Goal: Use online tool/utility: Utilize a website feature to perform a specific function

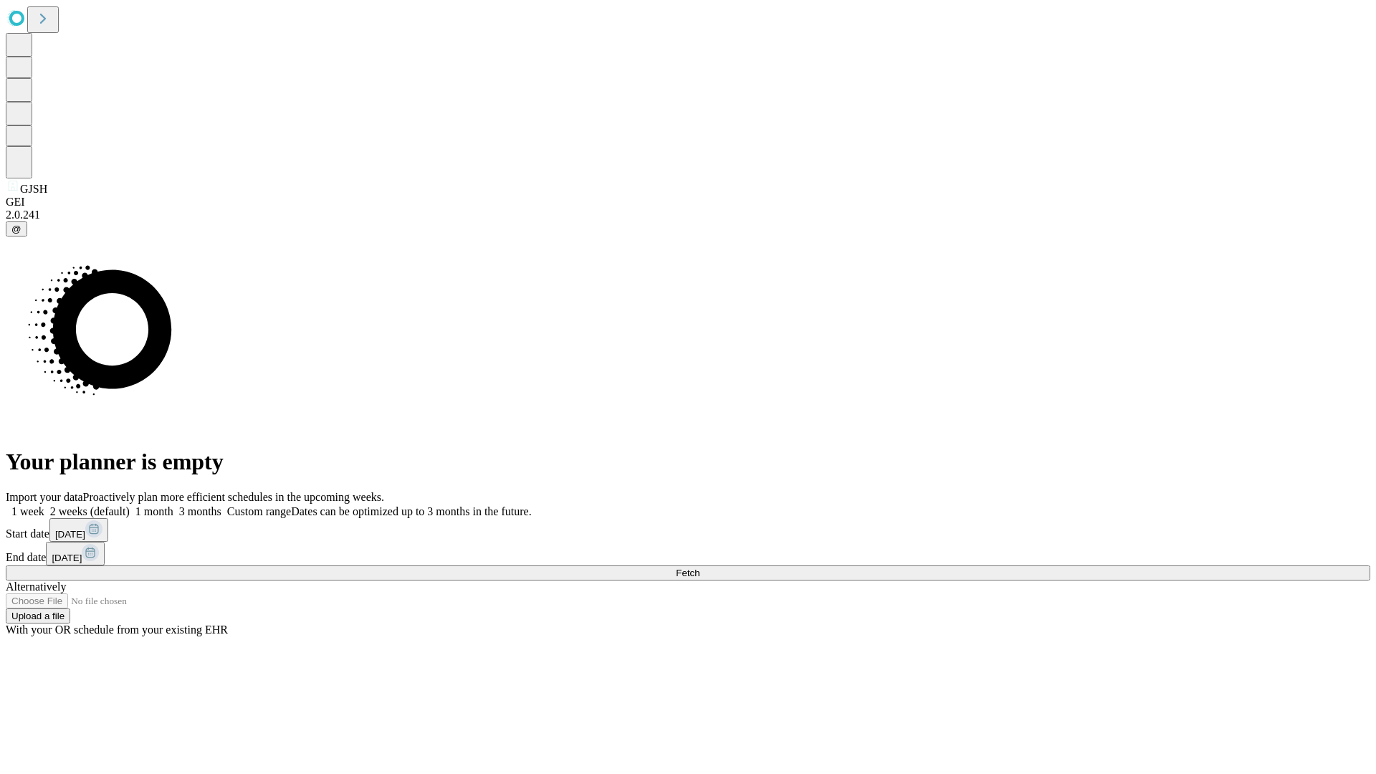
click at [700, 568] on span "Fetch" at bounding box center [688, 573] width 24 height 11
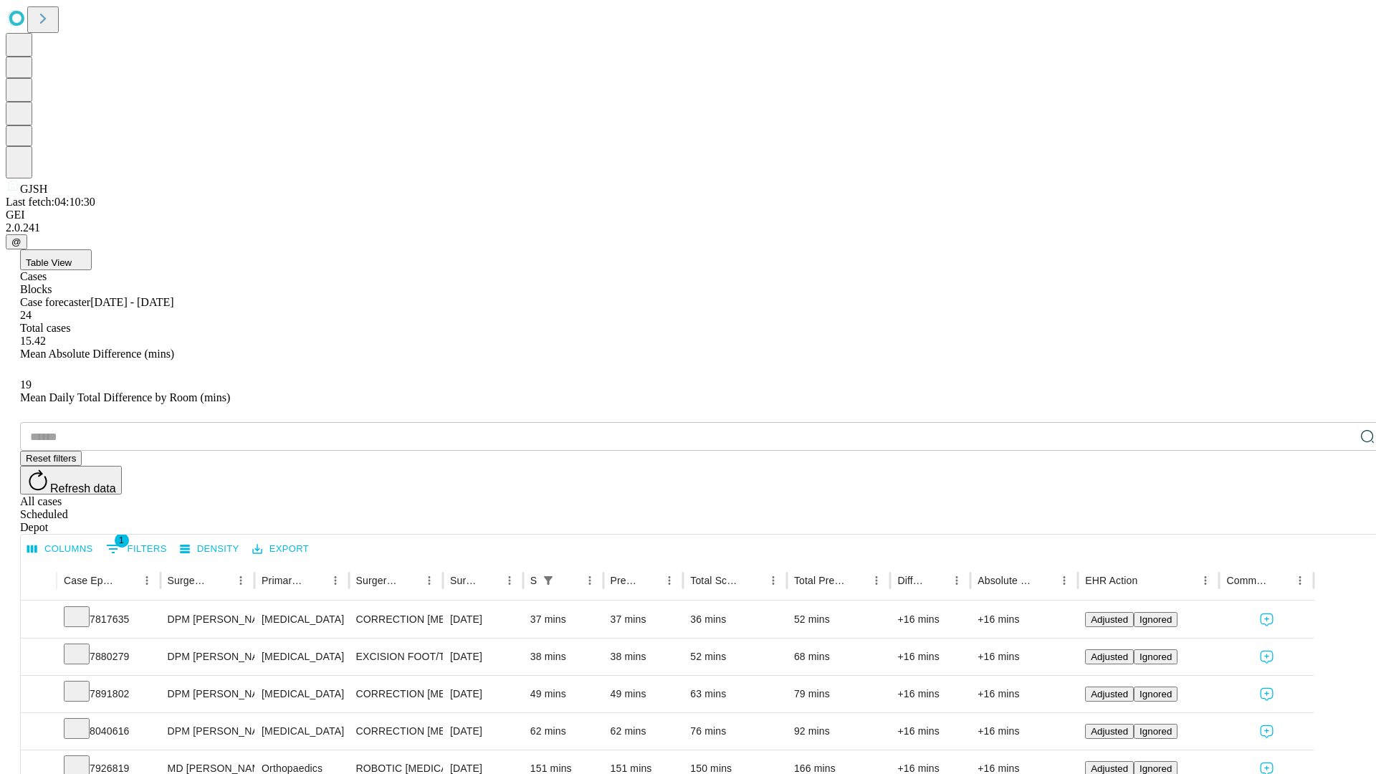
click at [72, 257] on span "Table View" at bounding box center [49, 262] width 46 height 11
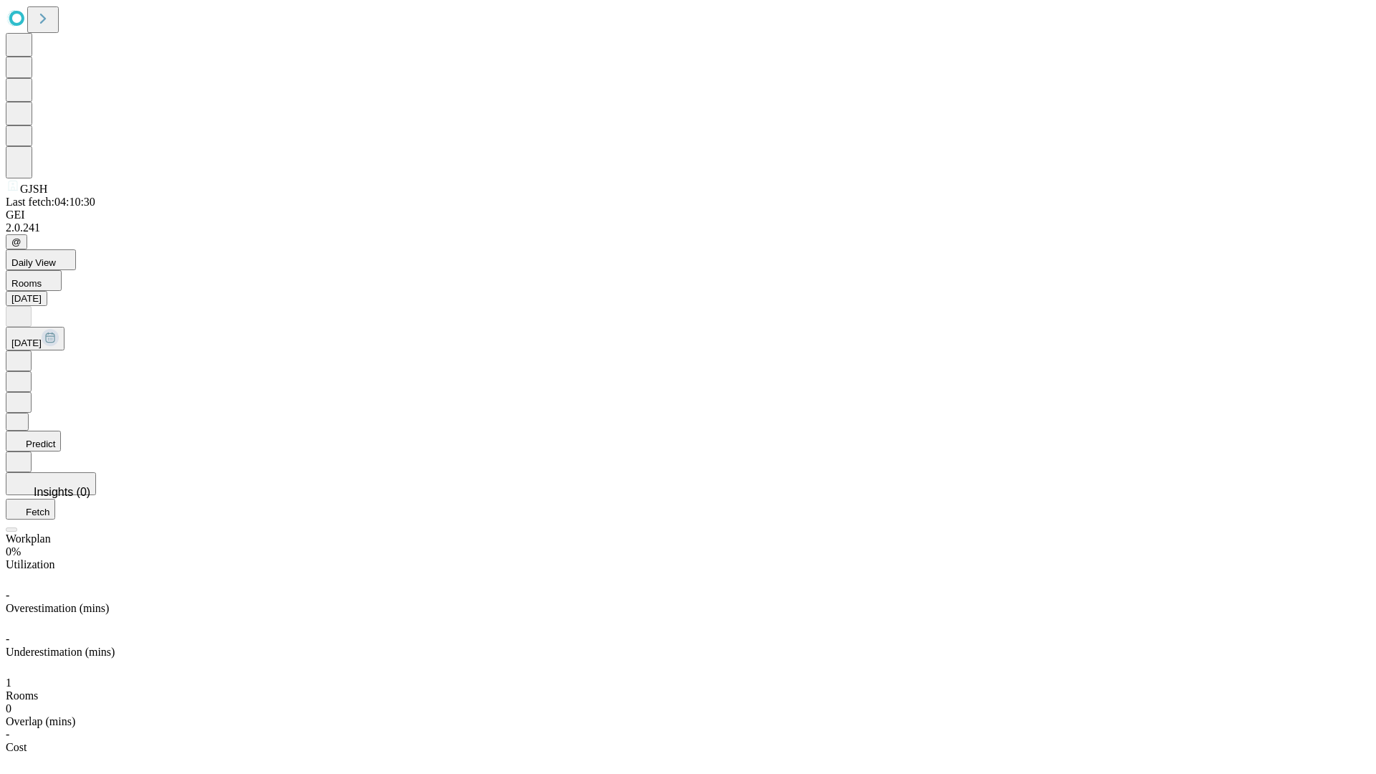
click at [61, 431] on button "Predict" at bounding box center [33, 441] width 55 height 21
